Goal: Information Seeking & Learning: Learn about a topic

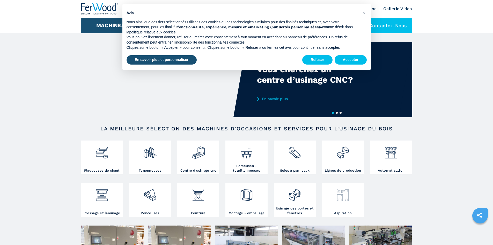
click at [336, 199] on img at bounding box center [343, 193] width 14 height 18
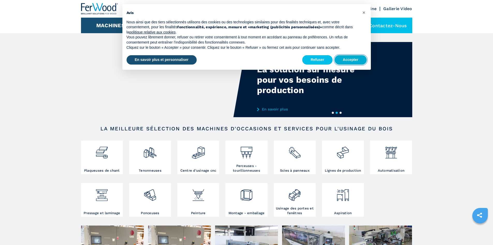
click at [343, 61] on button "Accepter" at bounding box center [351, 59] width 32 height 9
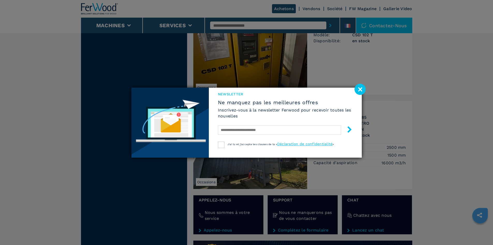
scroll to position [259, 0]
click at [359, 87] on image at bounding box center [360, 89] width 11 height 11
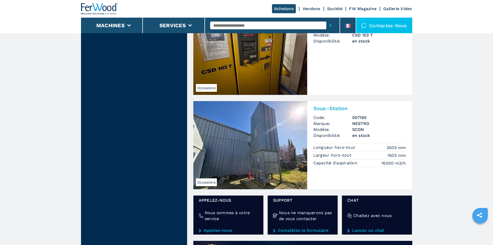
click at [254, 165] on img at bounding box center [250, 145] width 114 height 88
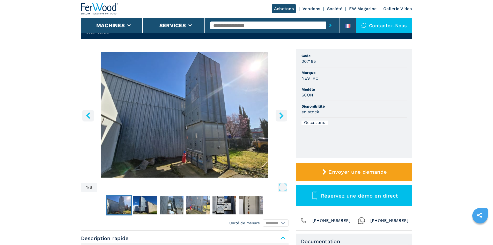
scroll to position [78, 0]
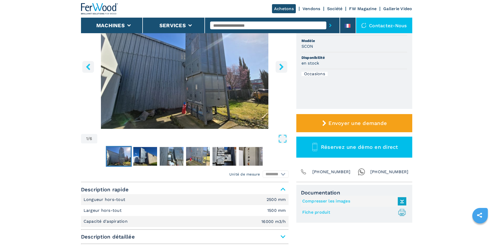
click at [282, 70] on icon "right-button" at bounding box center [281, 66] width 6 height 6
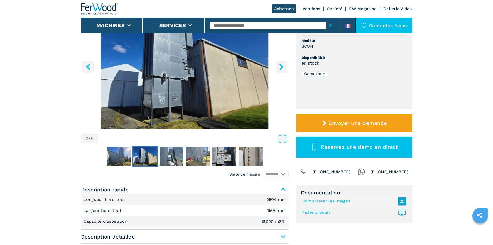
click at [282, 70] on icon "right-button" at bounding box center [281, 66] width 6 height 6
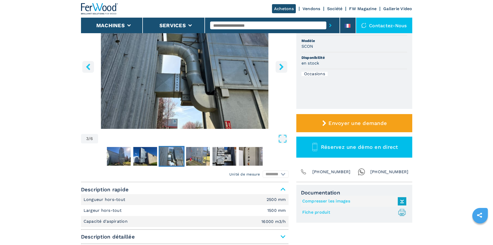
click at [282, 70] on icon "right-button" at bounding box center [281, 66] width 6 height 6
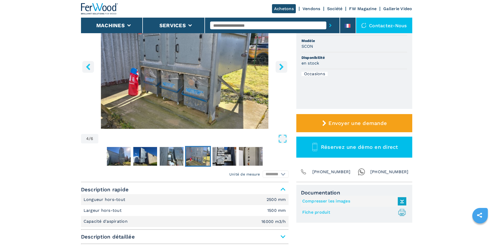
click at [282, 70] on icon "right-button" at bounding box center [281, 66] width 6 height 6
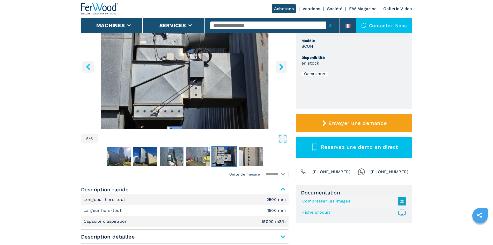
click at [283, 69] on icon "right-button" at bounding box center [281, 66] width 6 height 6
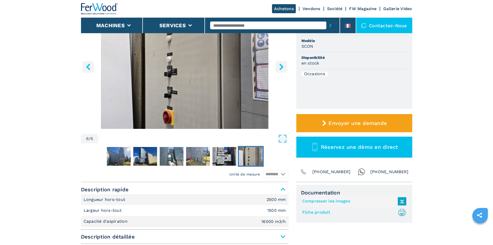
click at [283, 69] on icon "right-button" at bounding box center [281, 66] width 6 height 6
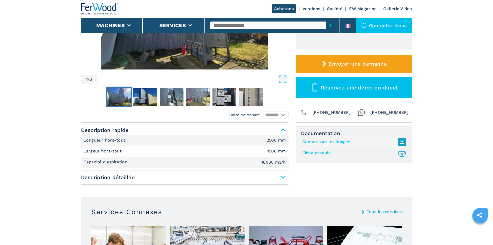
scroll to position [155, 0]
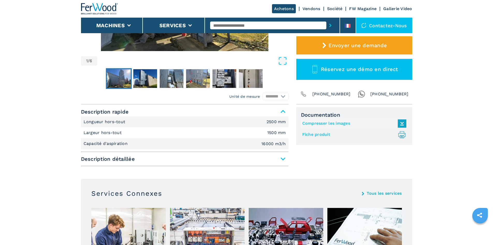
click at [277, 161] on span "Description détaillée" at bounding box center [185, 158] width 208 height 9
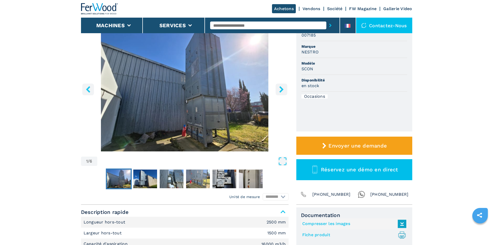
scroll to position [26, 0]
